Goal: Transaction & Acquisition: Purchase product/service

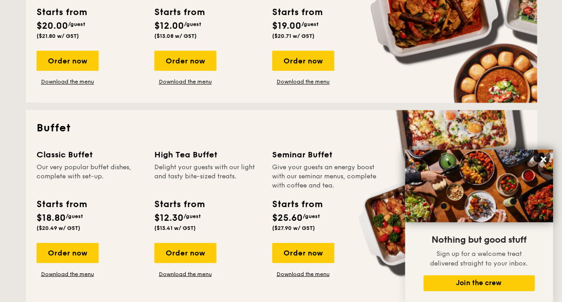
scroll to position [142, 0]
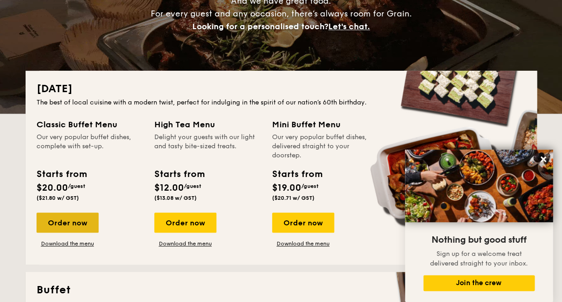
click at [64, 227] on div "Order now" at bounding box center [67, 223] width 62 height 20
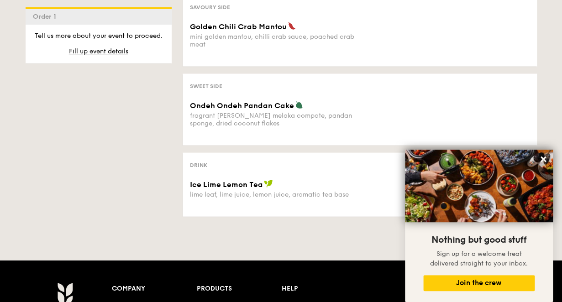
scroll to position [618, 0]
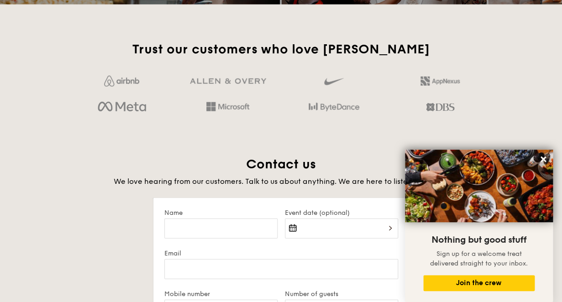
scroll to position [142, 0]
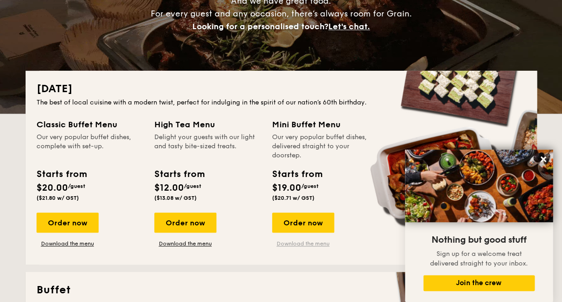
click at [302, 244] on link "Download the menu" at bounding box center [303, 243] width 62 height 7
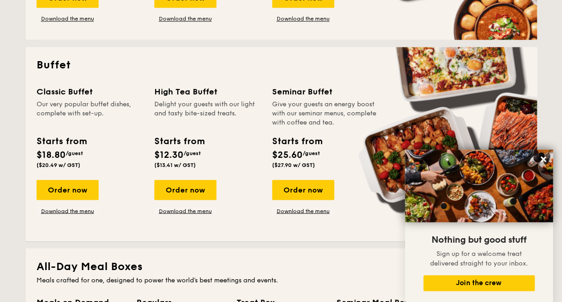
scroll to position [389, 0]
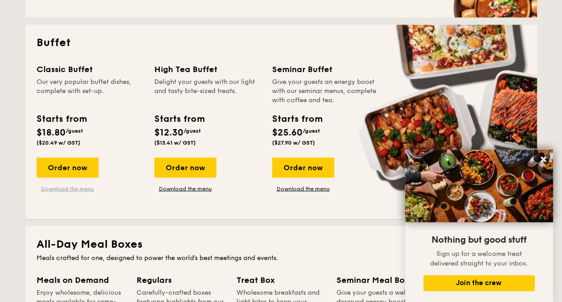
click at [89, 188] on link "Download the menu" at bounding box center [67, 188] width 62 height 7
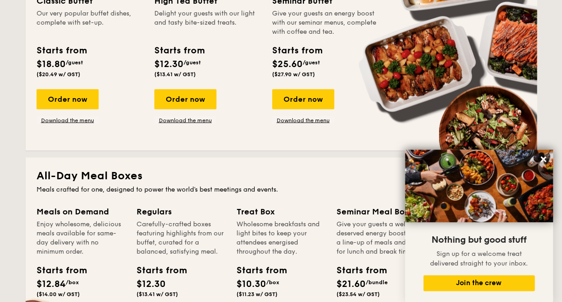
scroll to position [418, 0]
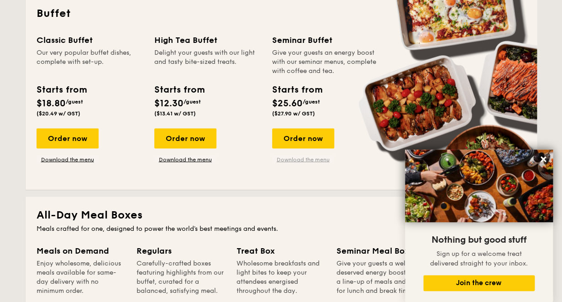
click at [323, 160] on link "Download the menu" at bounding box center [303, 159] width 62 height 7
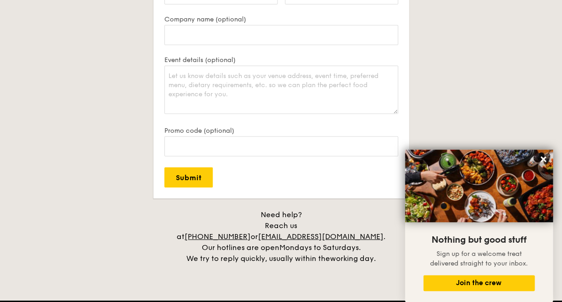
scroll to position [2171, 0]
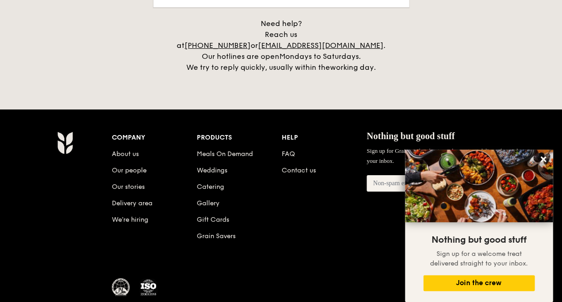
scroll to position [2171, 0]
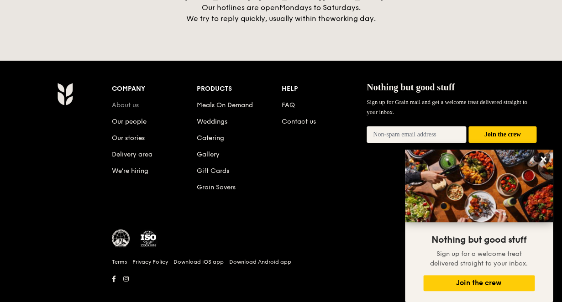
click at [129, 101] on link "About us" at bounding box center [125, 105] width 27 height 8
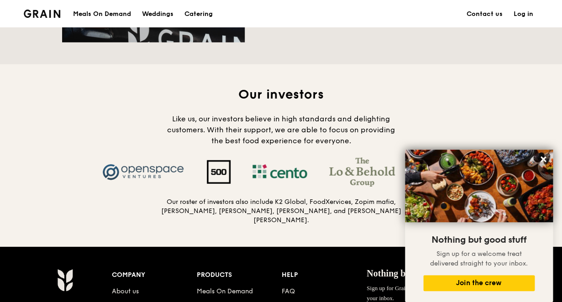
scroll to position [924, 0]
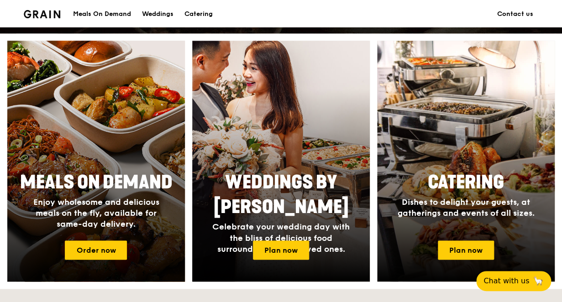
scroll to position [349, 0]
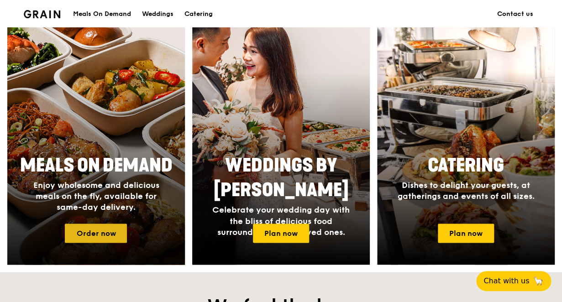
click at [116, 226] on link "Order now" at bounding box center [96, 233] width 62 height 19
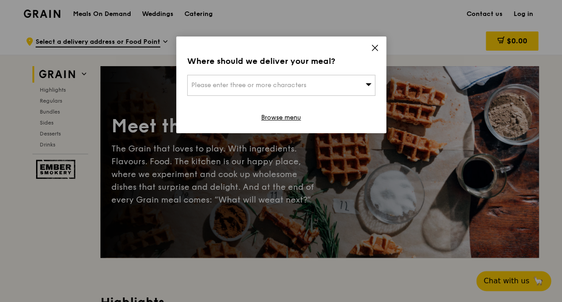
click at [374, 48] on icon at bounding box center [374, 47] width 5 height 5
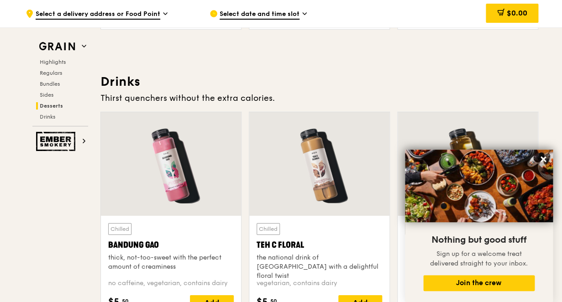
scroll to position [3113, 0]
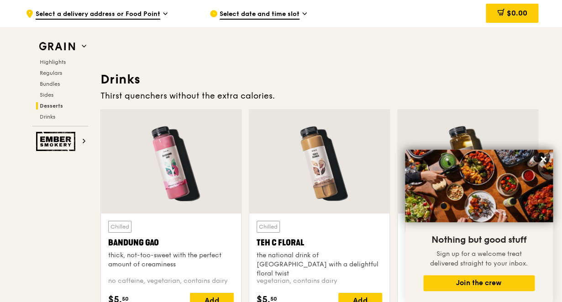
click at [134, 18] on span "Select a delivery address or Food Point" at bounding box center [98, 15] width 125 height 10
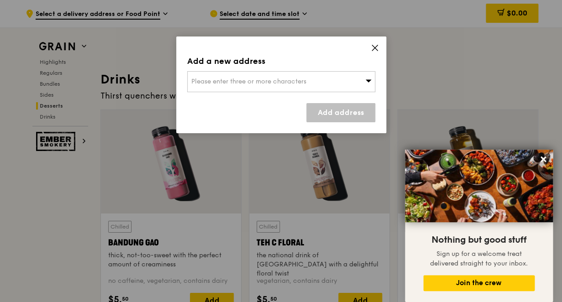
click at [285, 84] on span "Please enter three or more characters" at bounding box center [248, 82] width 115 height 8
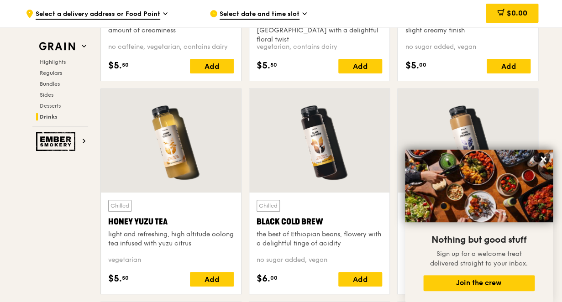
scroll to position [3497, 0]
